Goal: Information Seeking & Learning: Check status

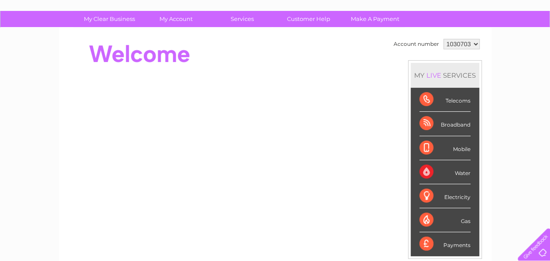
scroll to position [131, 0]
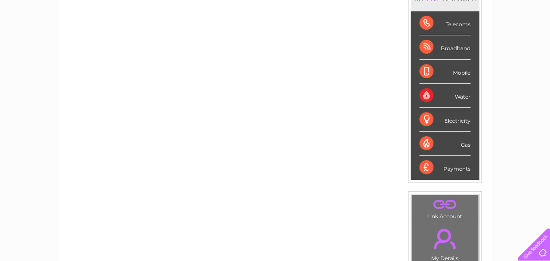
click at [426, 47] on div "Broadband" at bounding box center [445, 47] width 51 height 24
click at [449, 48] on div "Broadband" at bounding box center [445, 47] width 51 height 24
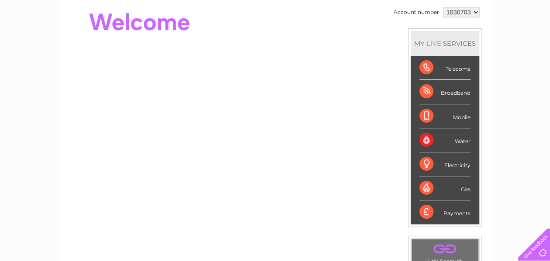
scroll to position [0, 0]
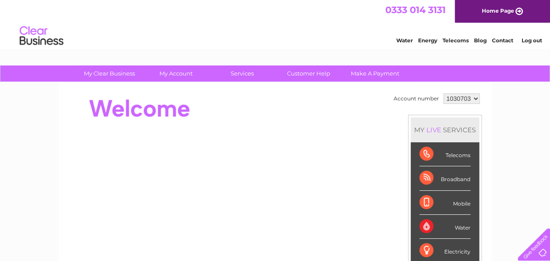
click at [501, 42] on link "Contact" at bounding box center [502, 40] width 21 height 7
click at [443, 179] on div "Broadband" at bounding box center [445, 179] width 51 height 24
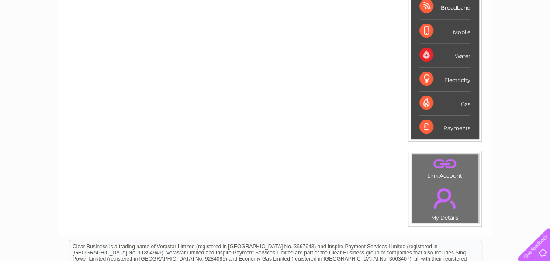
scroll to position [175, 0]
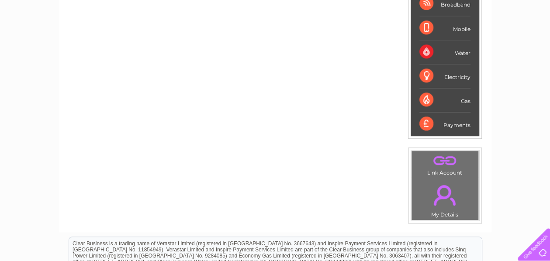
click at [443, 183] on link "." at bounding box center [445, 195] width 63 height 31
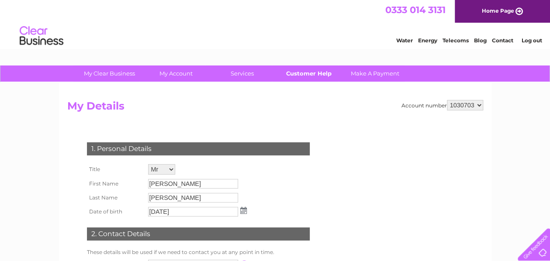
click at [312, 75] on link "Customer Help" at bounding box center [309, 74] width 72 height 16
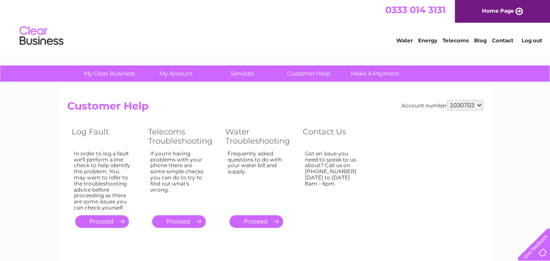
click at [110, 220] on link "." at bounding box center [102, 222] width 54 height 13
click at [111, 222] on link "." at bounding box center [102, 222] width 54 height 13
click at [180, 222] on link "." at bounding box center [179, 222] width 54 height 13
click at [258, 223] on link "." at bounding box center [257, 222] width 54 height 13
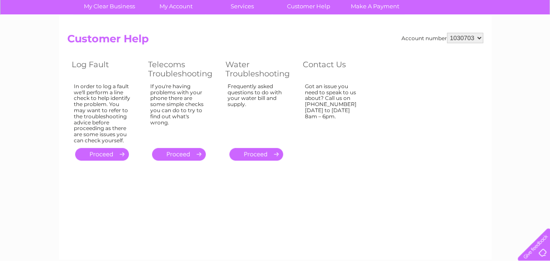
scroll to position [131, 0]
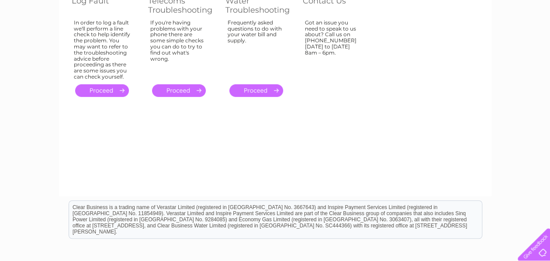
click at [122, 90] on link "." at bounding box center [102, 90] width 54 height 13
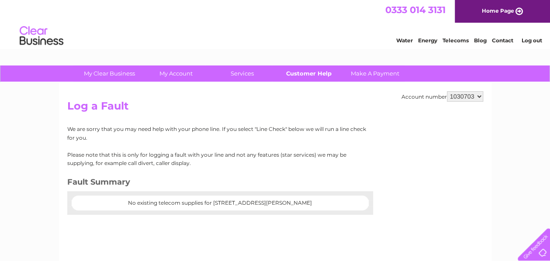
click at [306, 73] on link "Customer Help" at bounding box center [309, 74] width 72 height 16
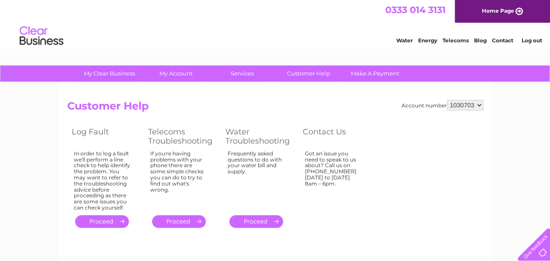
click at [101, 220] on link "." at bounding box center [102, 222] width 54 height 13
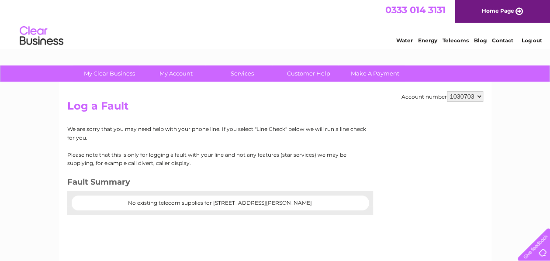
click at [503, 40] on link "Contact" at bounding box center [502, 40] width 21 height 7
